Goal: Task Accomplishment & Management: Complete application form

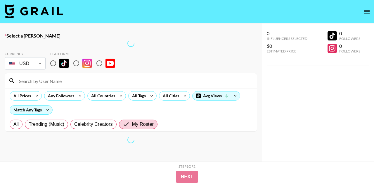
click at [53, 80] on input at bounding box center [135, 80] width 238 height 9
paste input "[DOMAIN_NAME]"
type input "[DOMAIN_NAME]"
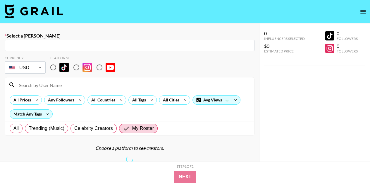
click at [68, 45] on input "text" at bounding box center [129, 45] width 243 height 7
paste input "[DOMAIN_NAME]"
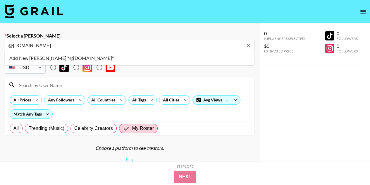
type input "@[DOMAIN_NAME]"
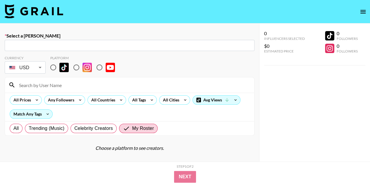
paste input "[DOMAIN_NAME]"
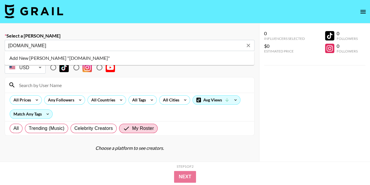
click at [8, 46] on div "[DOMAIN_NAME] ​" at bounding box center [130, 45] width 250 height 11
click at [8, 44] on div "[DOMAIN_NAME] ​" at bounding box center [130, 45] width 250 height 11
click at [10, 44] on input "[DOMAIN_NAME]" at bounding box center [125, 45] width 235 height 7
click at [23, 45] on input "@[DOMAIN_NAME]" at bounding box center [125, 45] width 235 height 7
type input "@[DOMAIN_NAME]"
